Goal: Use online tool/utility: Utilize a website feature to perform a specific function

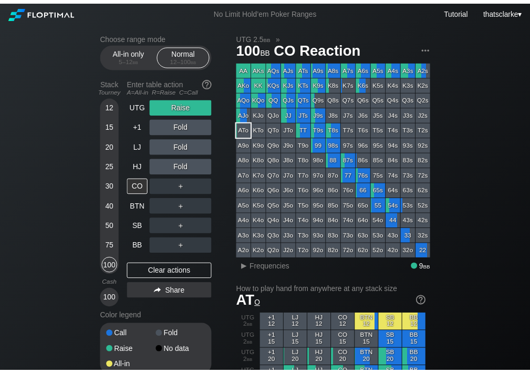
scroll to position [15, 0]
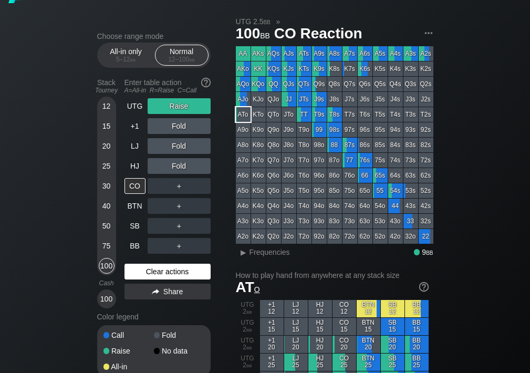
click at [158, 265] on div "Clear actions" at bounding box center [168, 272] width 86 height 16
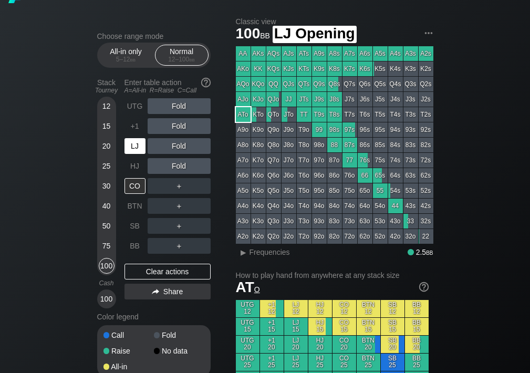
click at [127, 141] on div "LJ" at bounding box center [135, 146] width 21 height 16
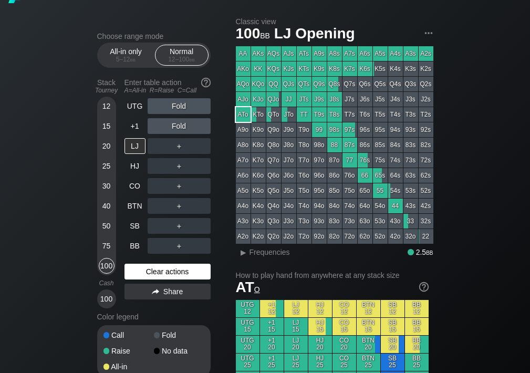
click at [140, 274] on div "Clear actions" at bounding box center [168, 272] width 86 height 16
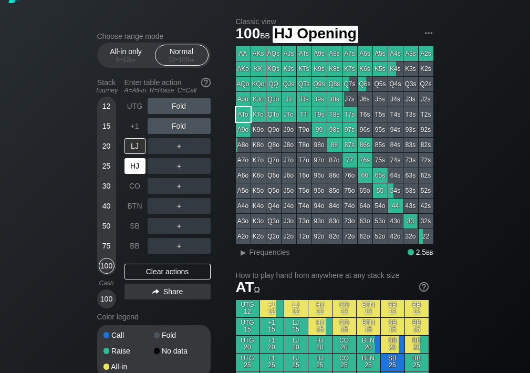
click at [136, 168] on div "HJ" at bounding box center [135, 166] width 21 height 16
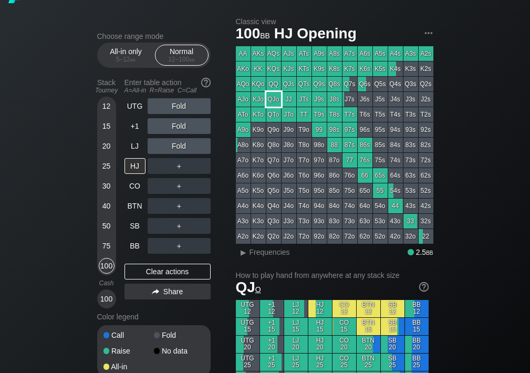
click at [273, 104] on div "QJo" at bounding box center [273, 99] width 15 height 15
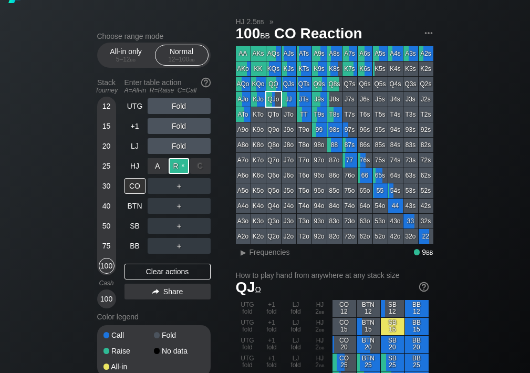
click at [178, 166] on div "R ✕" at bounding box center [179, 166] width 20 height 16
click at [157, 246] on div "A ✕" at bounding box center [158, 246] width 20 height 16
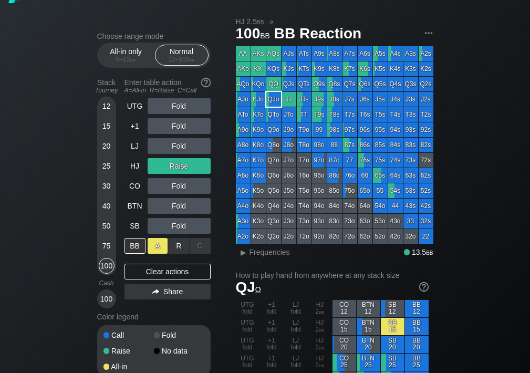
click at [163, 241] on div "A ✕" at bounding box center [158, 246] width 20 height 16
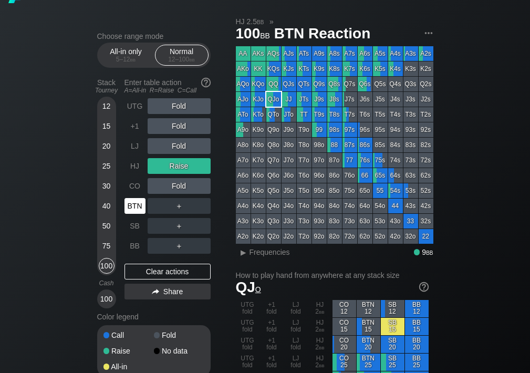
click at [133, 202] on div "BTN" at bounding box center [135, 206] width 21 height 16
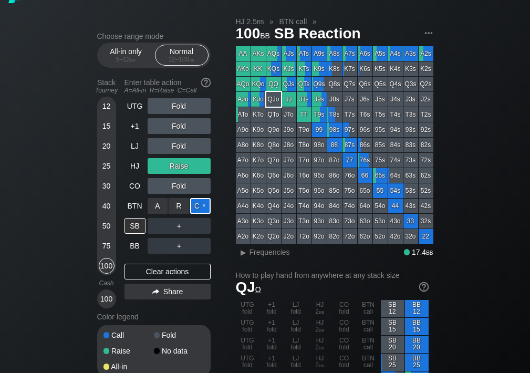
click at [206, 202] on div "C ✕" at bounding box center [200, 206] width 20 height 16
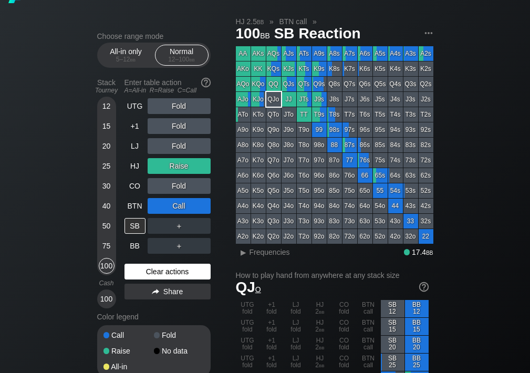
click at [180, 270] on div "Clear actions" at bounding box center [168, 272] width 86 height 16
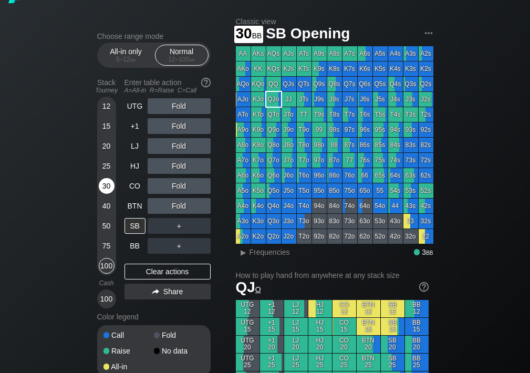
click at [109, 182] on div "30" at bounding box center [107, 186] width 16 height 16
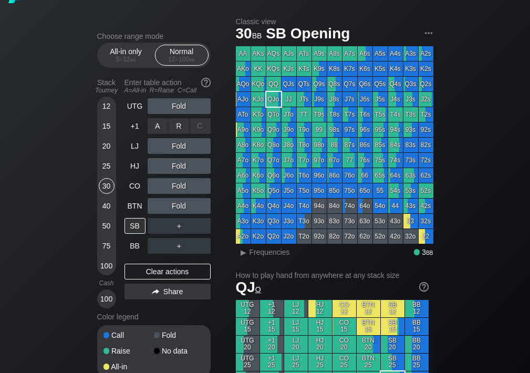
click at [200, 125] on div "C ✕" at bounding box center [200, 126] width 20 height 16
click at [202, 100] on div "C ✕" at bounding box center [200, 106] width 20 height 16
click at [204, 119] on div "C ✕" at bounding box center [200, 126] width 20 height 16
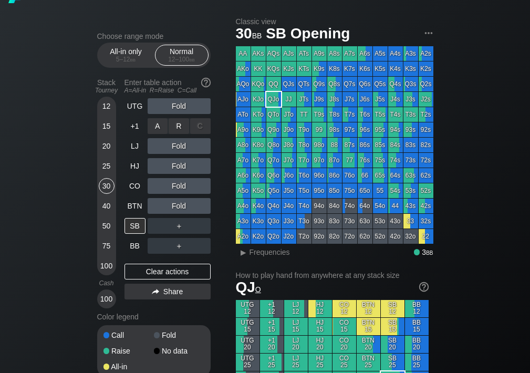
click at [204, 119] on div "C ✕" at bounding box center [200, 126] width 20 height 16
click at [200, 162] on div "C ✕" at bounding box center [200, 166] width 20 height 16
click at [202, 123] on div "C ✕" at bounding box center [200, 126] width 20 height 16
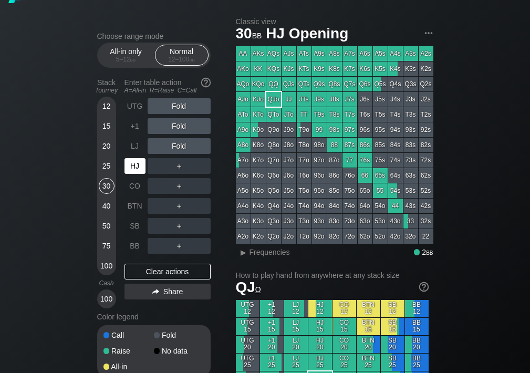
click at [139, 165] on div "HJ" at bounding box center [135, 166] width 21 height 16
click at [276, 97] on div "QJo" at bounding box center [273, 99] width 15 height 15
click at [182, 163] on div "R ✕" at bounding box center [179, 166] width 20 height 16
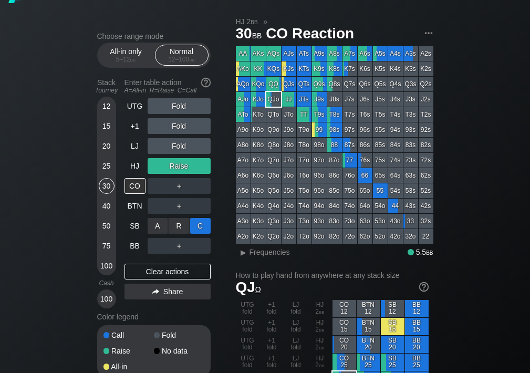
click at [194, 225] on div "C ✕" at bounding box center [200, 226] width 20 height 16
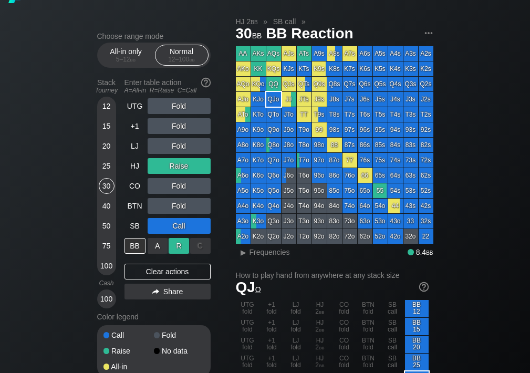
click at [180, 245] on div "R ✕" at bounding box center [179, 246] width 20 height 16
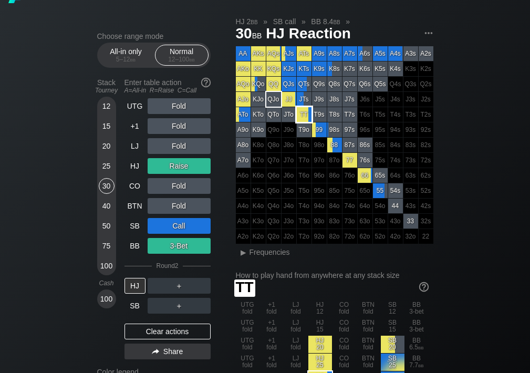
click at [308, 118] on div "TT" at bounding box center [304, 114] width 15 height 15
click at [149, 324] on div "Clear actions" at bounding box center [168, 332] width 86 height 16
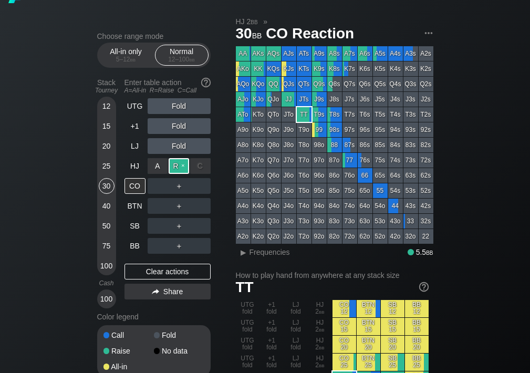
click at [178, 164] on div "R ✕" at bounding box center [179, 166] width 20 height 16
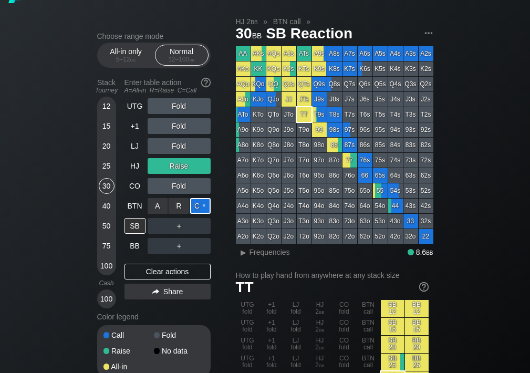
click at [193, 200] on div "C ✕" at bounding box center [200, 206] width 20 height 16
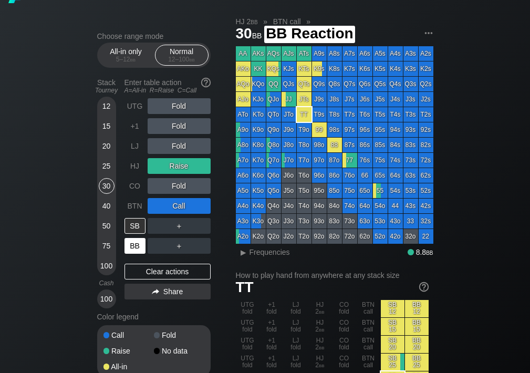
click at [139, 242] on div "BB" at bounding box center [135, 246] width 21 height 16
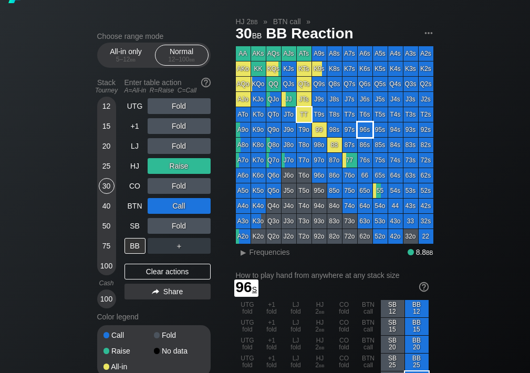
click at [369, 130] on div "96s" at bounding box center [365, 129] width 15 height 15
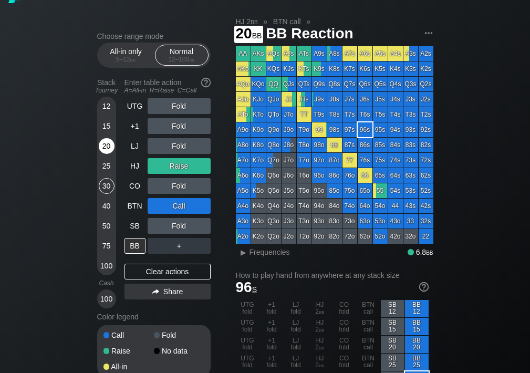
click at [106, 147] on div "20" at bounding box center [107, 146] width 16 height 16
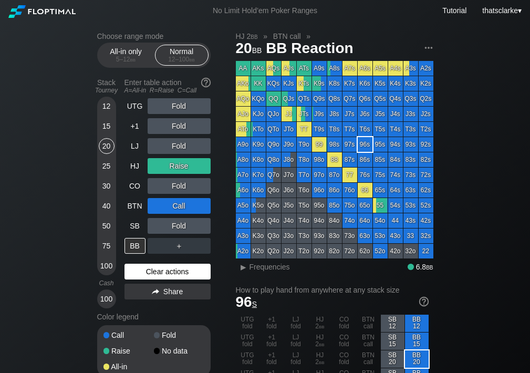
click at [168, 264] on div "Clear actions" at bounding box center [168, 272] width 86 height 16
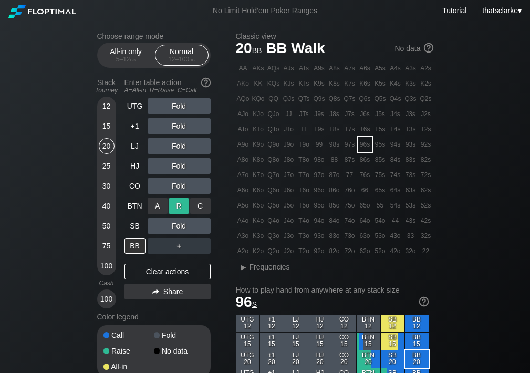
click at [180, 206] on div "R ✕" at bounding box center [179, 206] width 20 height 16
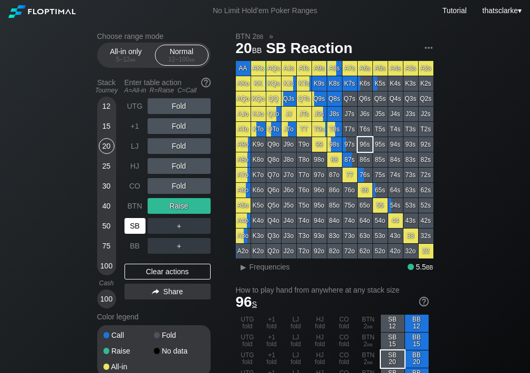
click at [147, 224] on div "SB" at bounding box center [136, 226] width 23 height 20
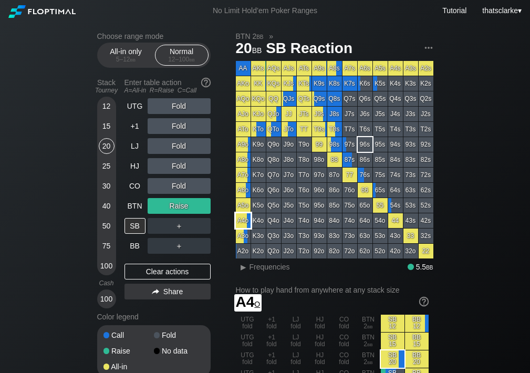
click at [245, 224] on div "A4o" at bounding box center [243, 220] width 15 height 15
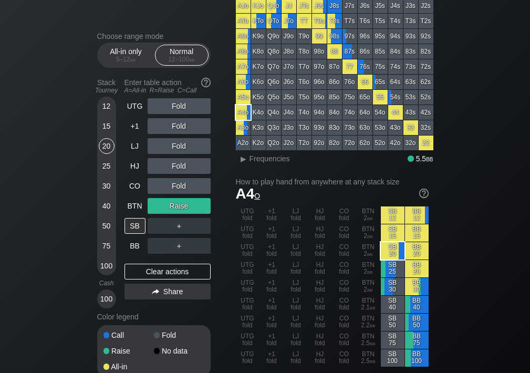
scroll to position [111, 0]
